Goal: Task Accomplishment & Management: Manage account settings

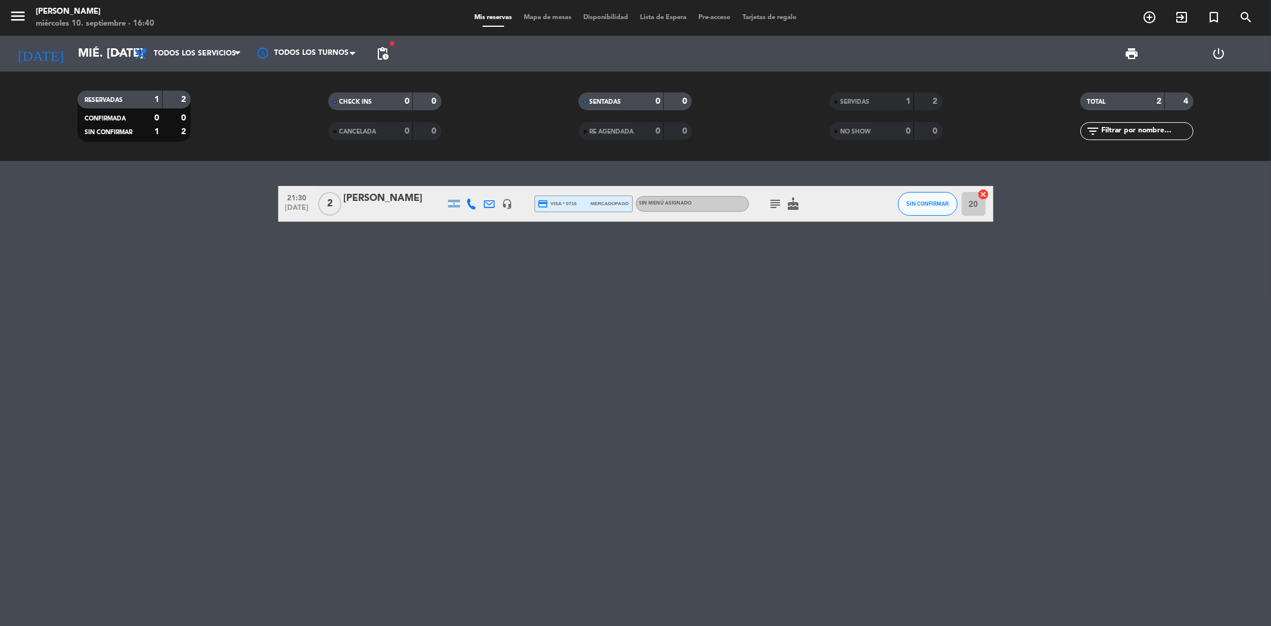
click at [776, 204] on icon "subject" at bounding box center [775, 204] width 14 height 14
click at [771, 201] on icon "subject" at bounding box center [775, 204] width 14 height 14
click at [373, 203] on div "[PERSON_NAME]" at bounding box center [394, 198] width 101 height 15
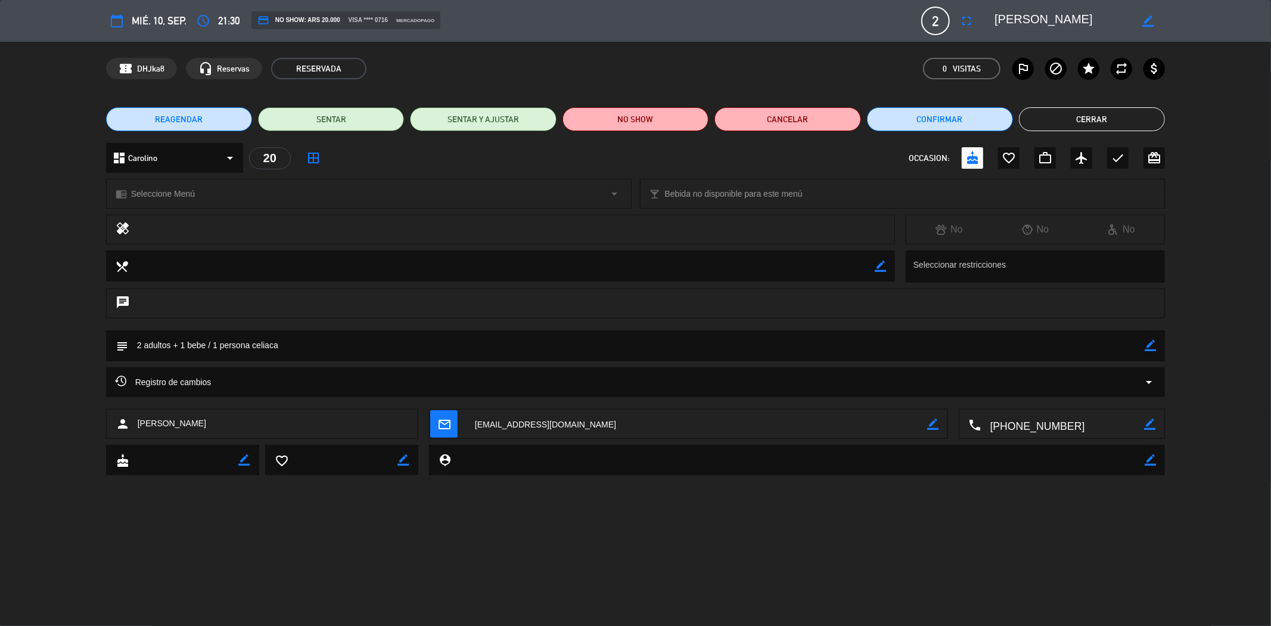
click at [1057, 113] on button "Cerrar" at bounding box center [1092, 119] width 146 height 24
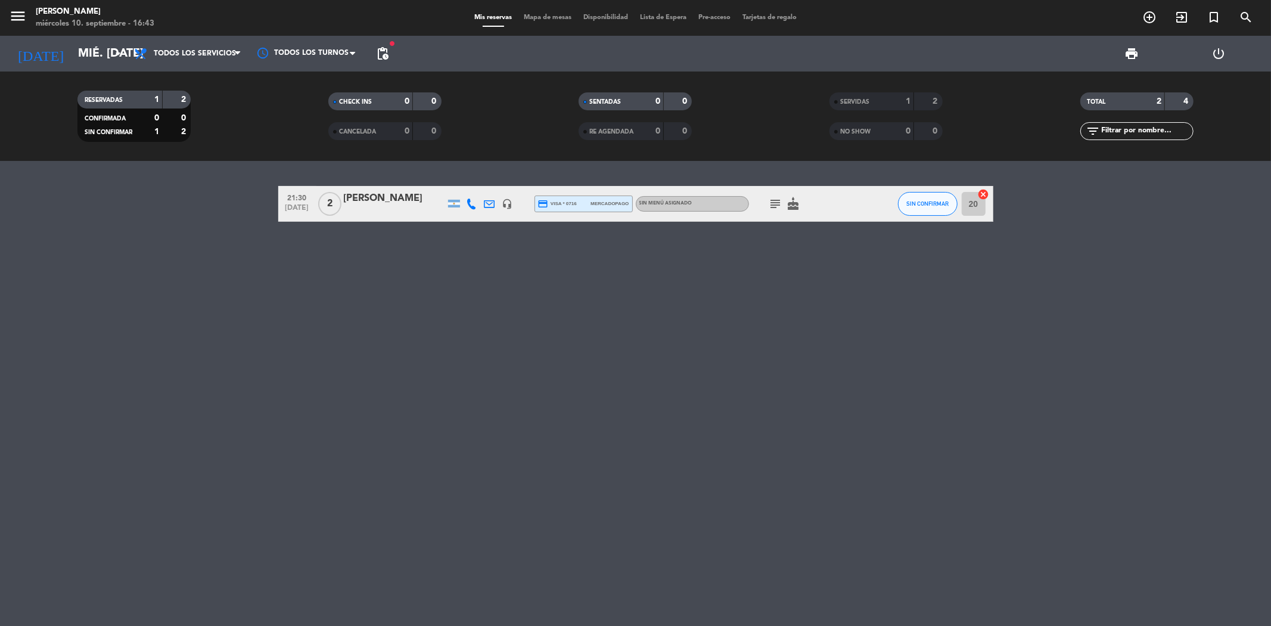
click at [790, 206] on icon "cake" at bounding box center [793, 204] width 14 height 14
click at [792, 204] on icon "cake" at bounding box center [793, 204] width 14 height 14
click at [341, 200] on div "2" at bounding box center [329, 203] width 27 height 35
click at [352, 200] on div "[PERSON_NAME]" at bounding box center [394, 198] width 101 height 15
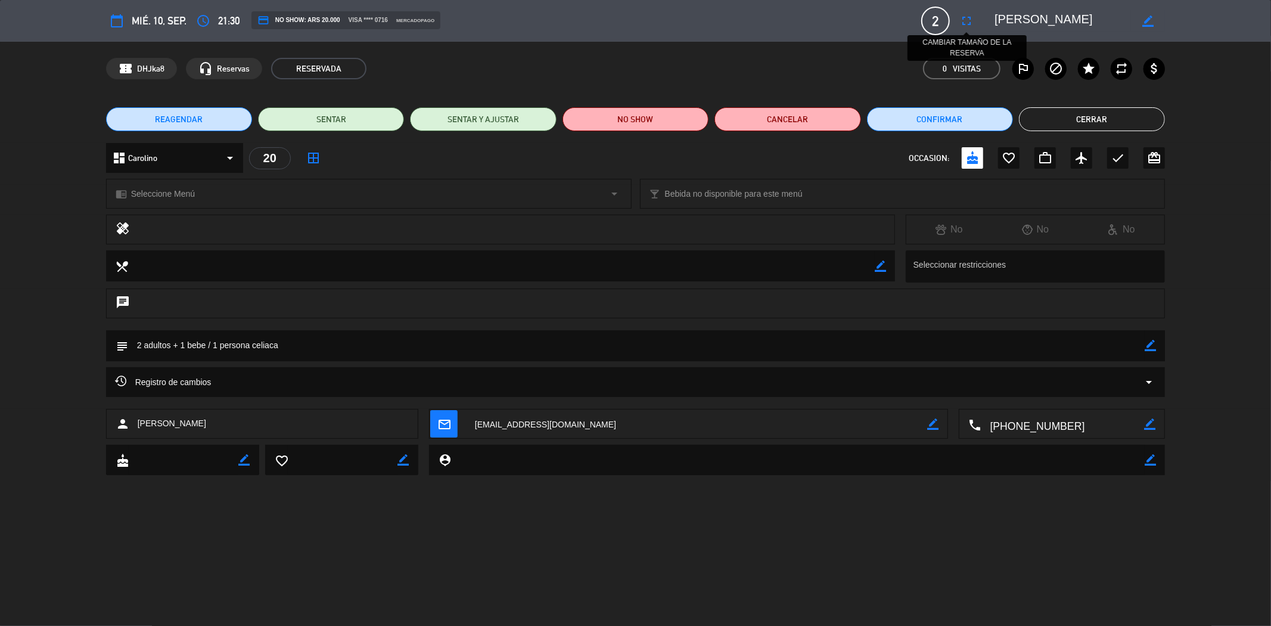
click at [962, 20] on icon "fullscreen" at bounding box center [966, 21] width 14 height 14
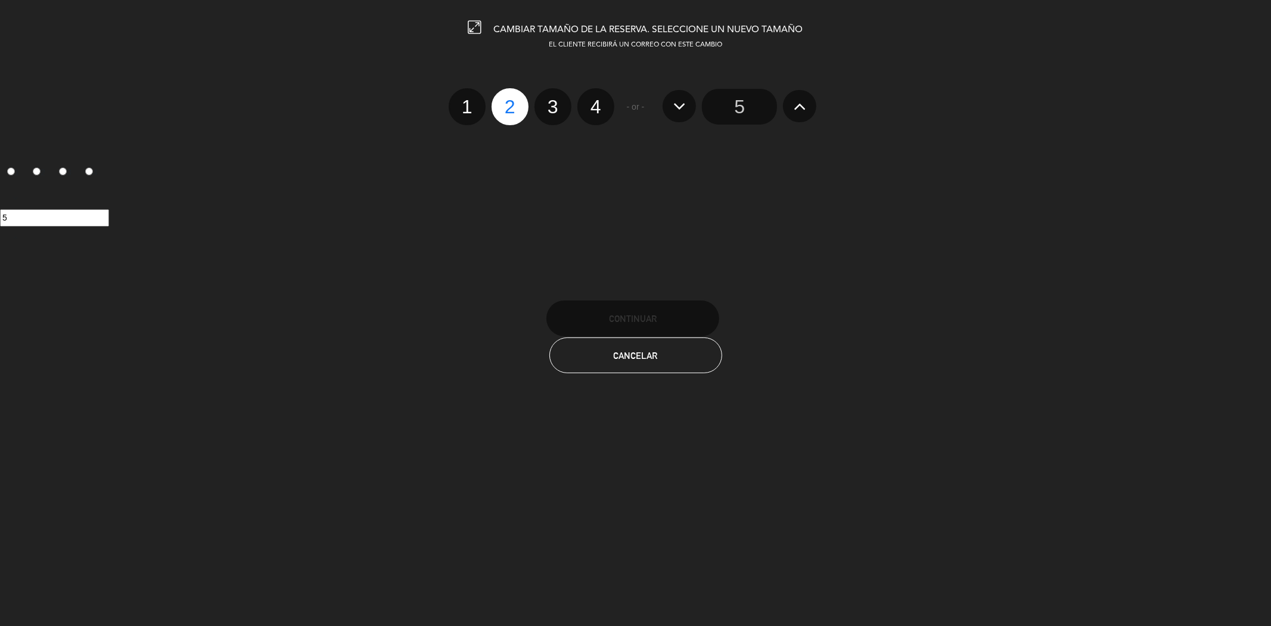
click at [560, 97] on label "3" at bounding box center [552, 106] width 37 height 37
click at [555, 97] on input "3" at bounding box center [551, 96] width 8 height 8
radio input "true"
radio input "false"
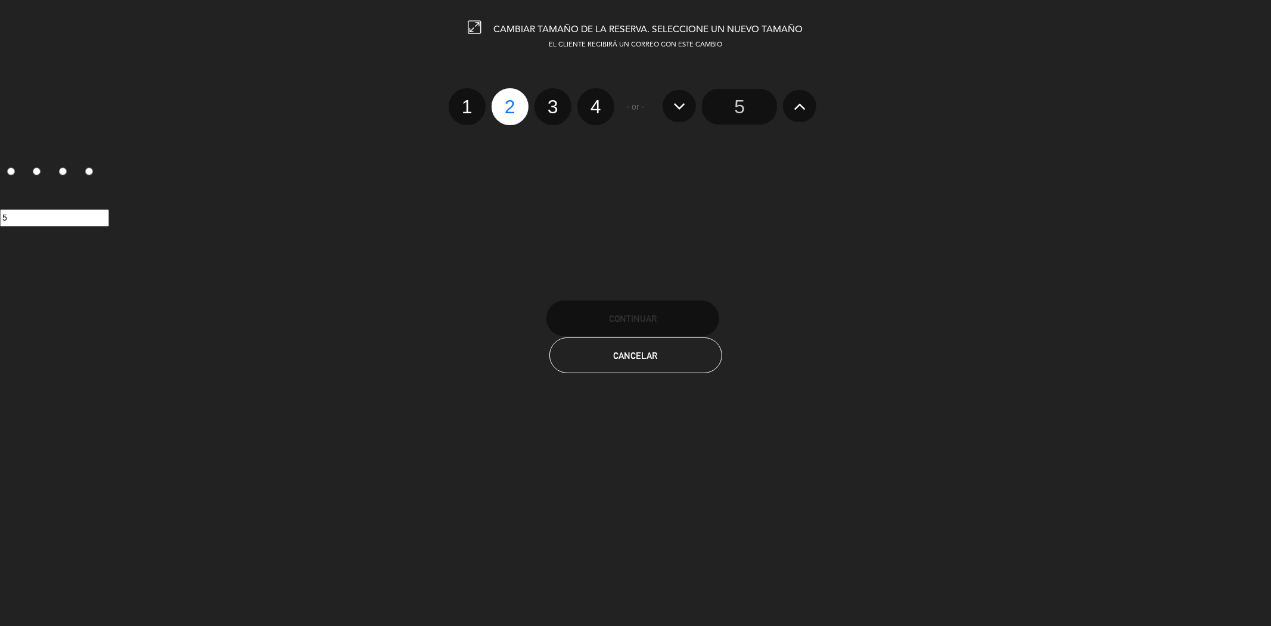
radio input "false"
radio input "true"
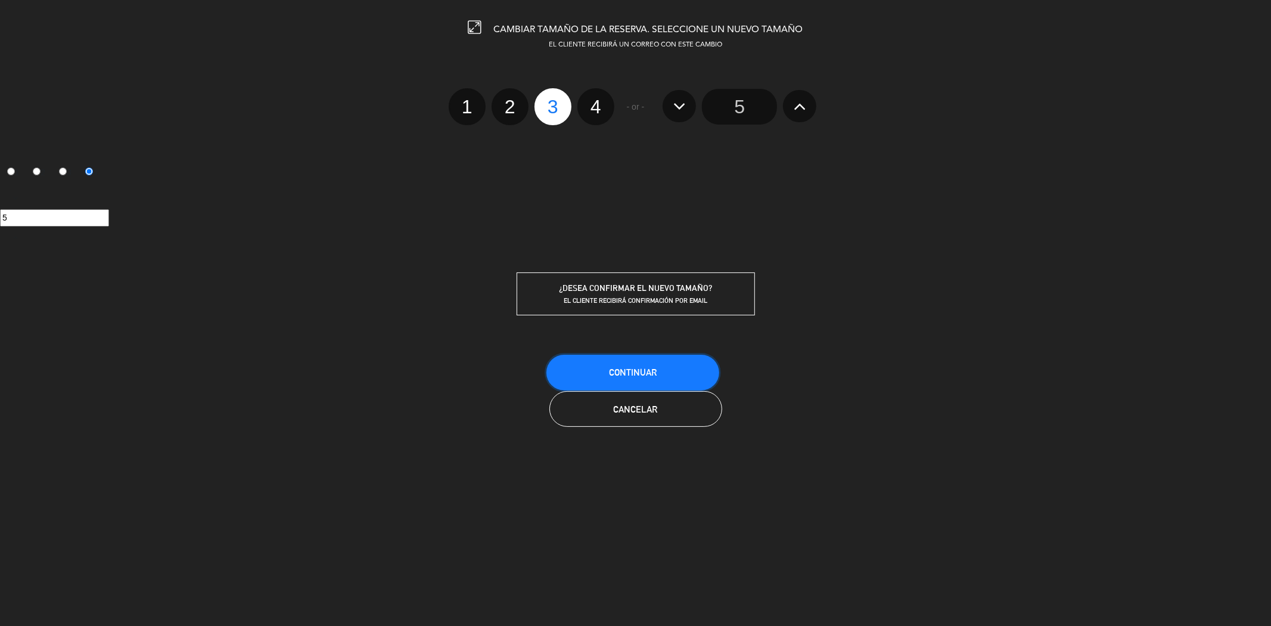
click at [640, 380] on button "Continuar" at bounding box center [632, 372] width 173 height 36
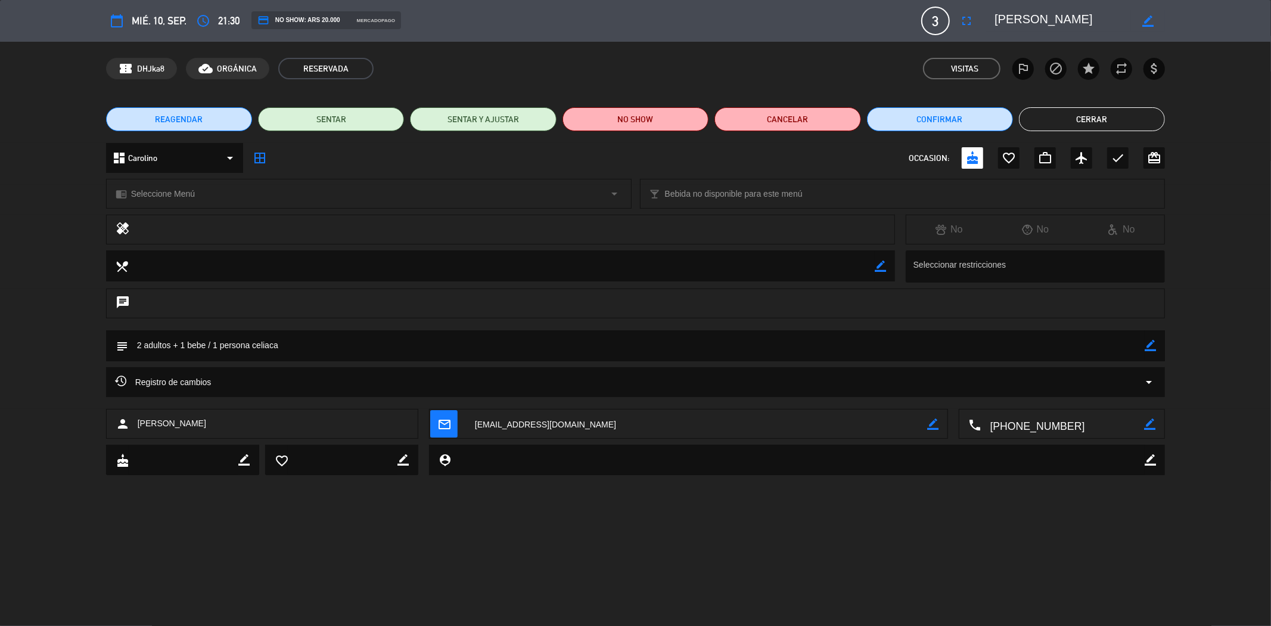
click at [1106, 111] on button "Cerrar" at bounding box center [1092, 119] width 146 height 24
